Goal: Register for event/course

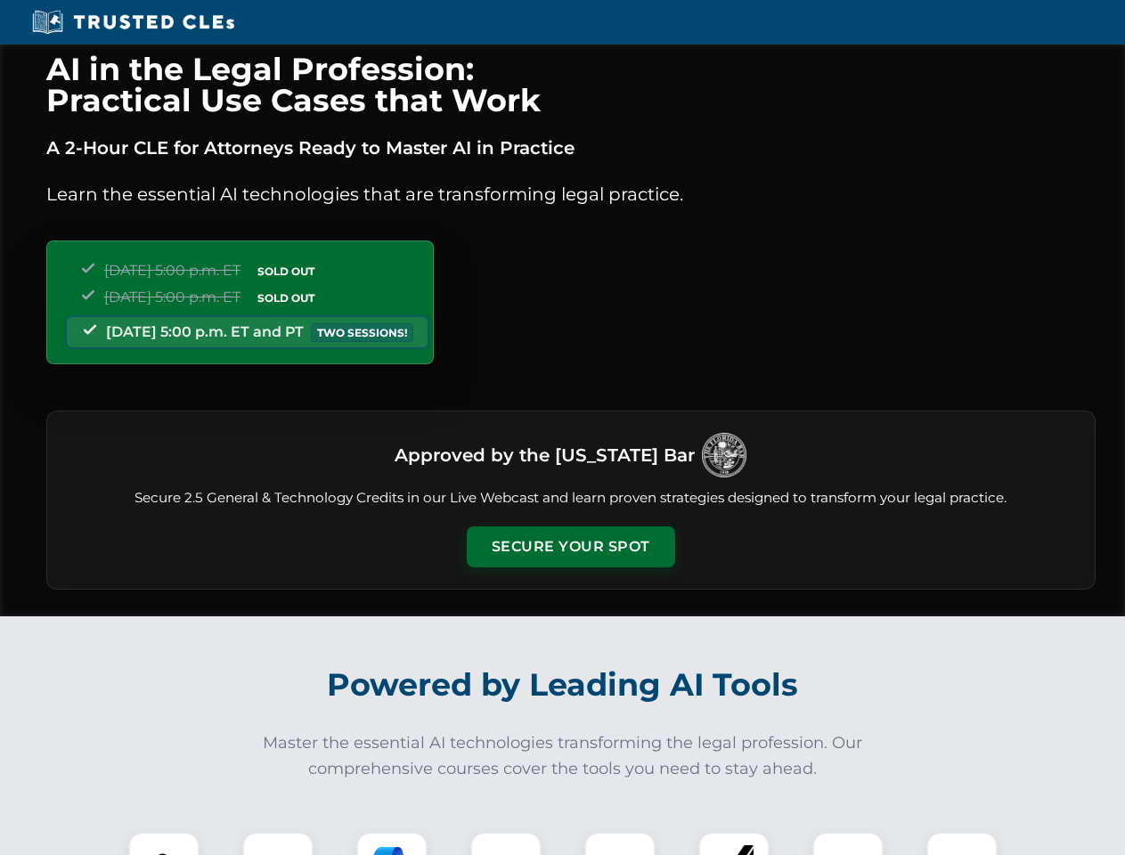
click at [570, 547] on button "Secure Your Spot" at bounding box center [571, 546] width 208 height 41
click at [164, 843] on img at bounding box center [164, 868] width 52 height 52
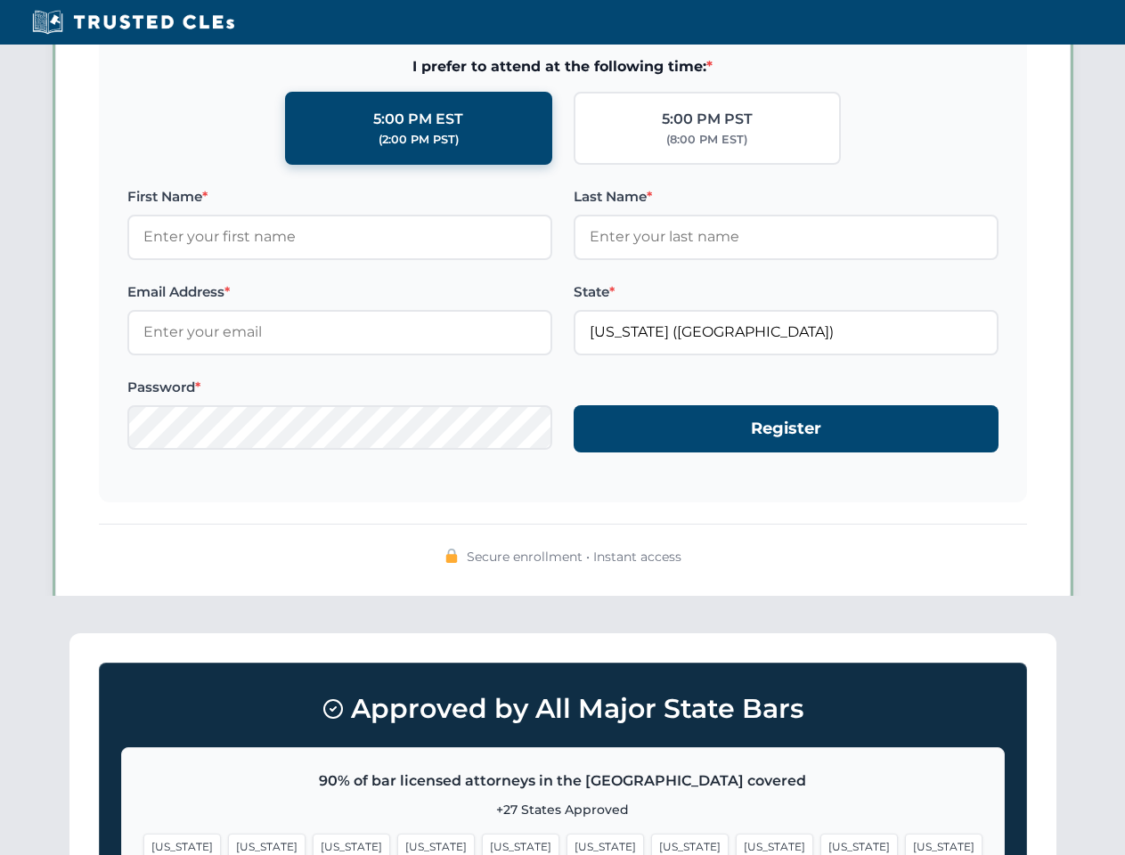
click at [651, 843] on span "[US_STATE]" at bounding box center [689, 847] width 77 height 26
click at [820, 843] on span "[US_STATE]" at bounding box center [858, 847] width 77 height 26
